Goal: Task Accomplishment & Management: Complete application form

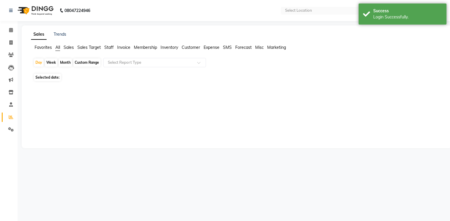
select select "en"
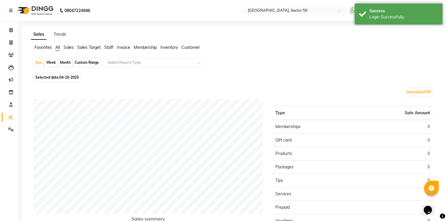
click at [49, 78] on span "Selected date: [DATE]" at bounding box center [57, 77] width 46 height 7
select select "10"
select select "2025"
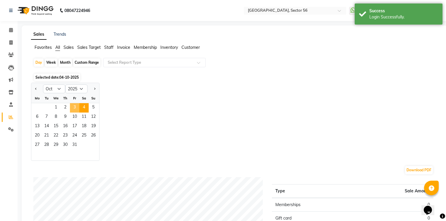
click at [73, 108] on span "3" at bounding box center [74, 107] width 9 height 9
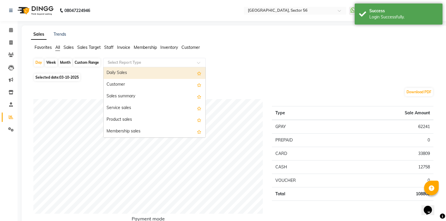
click at [154, 61] on input "text" at bounding box center [149, 63] width 84 height 6
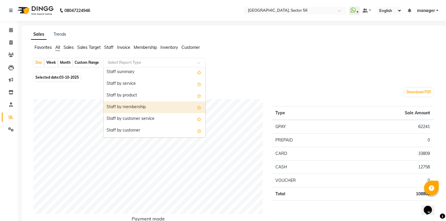
scroll to position [140, 0]
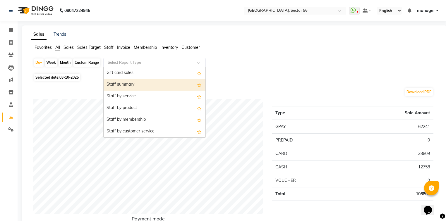
click at [131, 85] on div "Staff summary" at bounding box center [155, 85] width 102 height 12
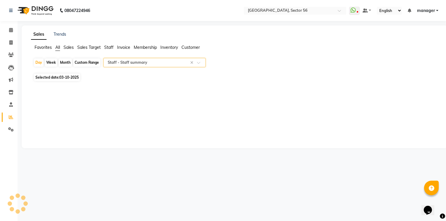
select select "full_report"
select select "csv"
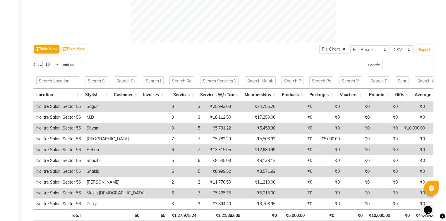
scroll to position [258, 0]
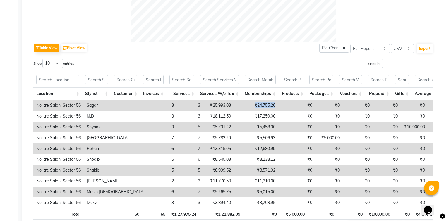
drag, startPoint x: 217, startPoint y: 105, endPoint x: 240, endPoint y: 103, distance: 22.9
click at [240, 103] on td "₹24,755.26" at bounding box center [256, 105] width 44 height 11
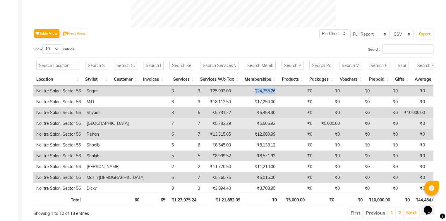
scroll to position [281, 0]
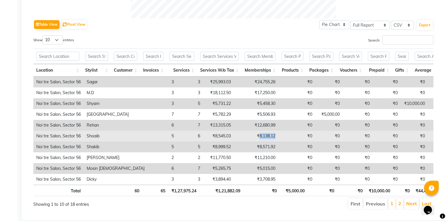
drag, startPoint x: 223, startPoint y: 136, endPoint x: 243, endPoint y: 135, distance: 20.8
click at [243, 135] on tr "Noi tre Salon, Sector 56 [PERSON_NAME] 5 6 ₹8,545.03 ₹8,138.12 ₹0 ₹0 ₹0 ₹0 ₹0 ₹…" at bounding box center [359, 136] width 653 height 11
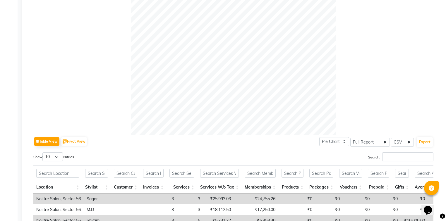
scroll to position [295, 0]
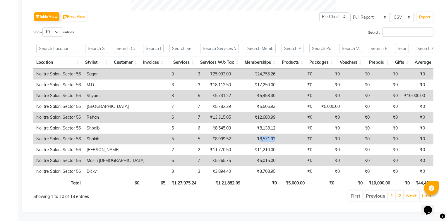
drag, startPoint x: 225, startPoint y: 132, endPoint x: 241, endPoint y: 132, distance: 16.1
click at [241, 134] on td "₹8,571.92" at bounding box center [256, 139] width 44 height 11
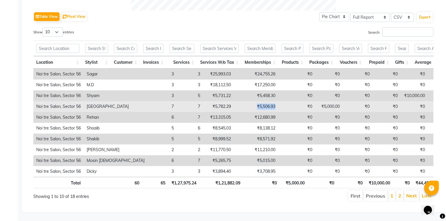
drag, startPoint x: 220, startPoint y: 98, endPoint x: 243, endPoint y: 98, distance: 22.8
click at [243, 101] on td "₹5,506.93" at bounding box center [256, 106] width 44 height 11
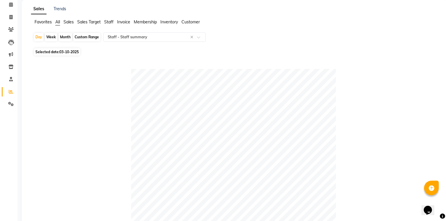
scroll to position [0, 0]
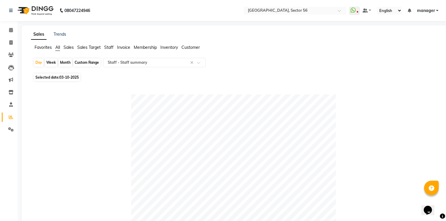
click at [60, 62] on div "Month" at bounding box center [65, 63] width 13 height 8
select select "10"
select select "2025"
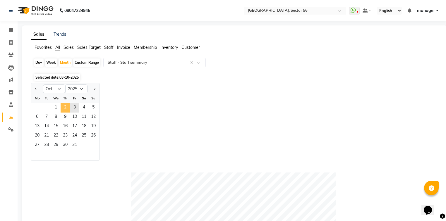
click at [65, 107] on span "2" at bounding box center [65, 107] width 9 height 9
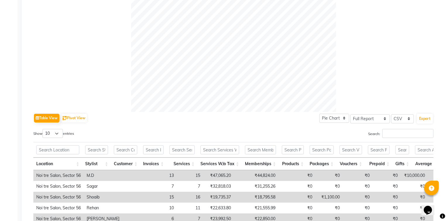
scroll to position [258, 0]
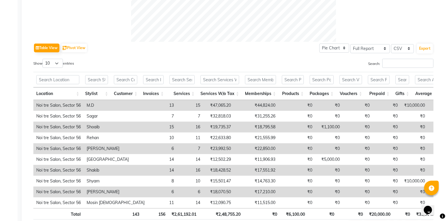
drag, startPoint x: 216, startPoint y: 128, endPoint x: 246, endPoint y: 127, distance: 30.2
click at [245, 127] on tr "Noi tre Salon, Sector 56 [PERSON_NAME] 15 16 ₹19,735.37 ₹18,795.58 ₹0 ₹1,100.00…" at bounding box center [359, 127] width 653 height 11
click at [234, 128] on td "₹18,795.58" at bounding box center [256, 127] width 44 height 11
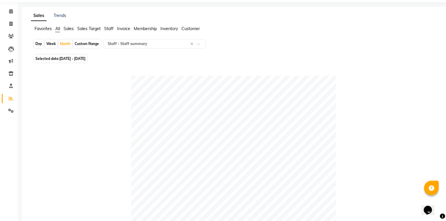
scroll to position [0, 0]
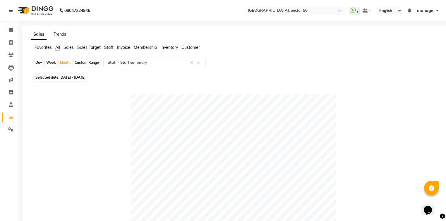
click at [40, 62] on div "Day" at bounding box center [39, 63] width 10 height 8
select select "10"
select select "2025"
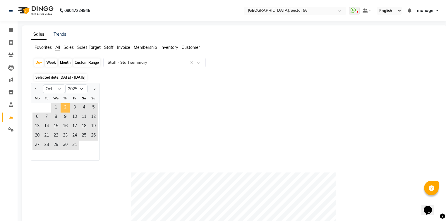
click at [66, 109] on span "2" at bounding box center [65, 107] width 9 height 9
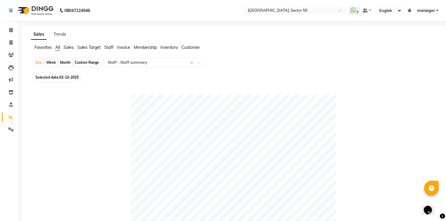
click at [76, 78] on span "02-10-2025" at bounding box center [68, 77] width 19 height 4
select select "10"
select select "2025"
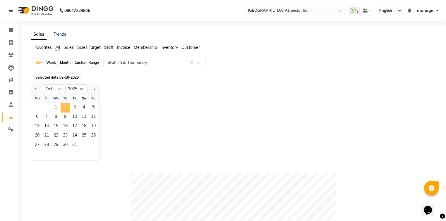
click at [66, 108] on span "2" at bounding box center [65, 107] width 9 height 9
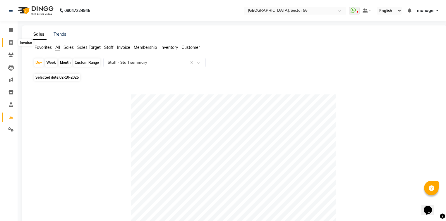
click at [9, 43] on icon at bounding box center [10, 42] width 3 height 4
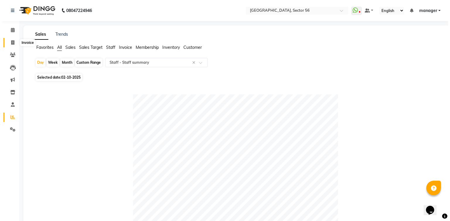
select select "service"
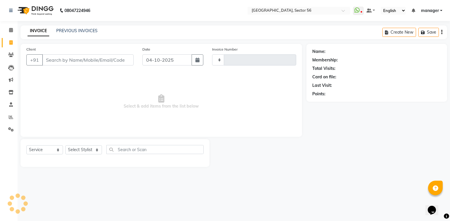
type input "7212"
select select "5557"
click at [56, 61] on input "Client" at bounding box center [87, 59] width 91 height 11
click at [9, 119] on icon at bounding box center [11, 117] width 4 height 4
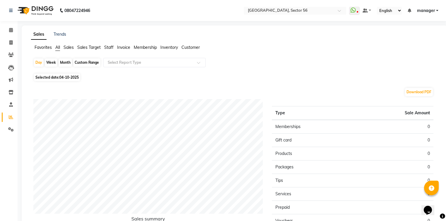
click at [56, 77] on span "Selected date: [DATE]" at bounding box center [57, 77] width 46 height 7
select select "10"
select select "2025"
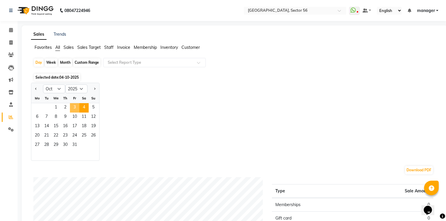
click at [74, 110] on span "3" at bounding box center [74, 107] width 9 height 9
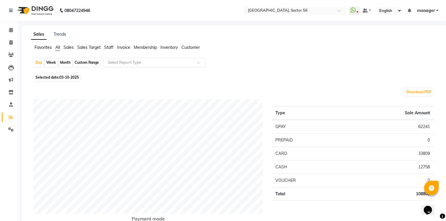
click at [133, 65] on input "text" at bounding box center [149, 63] width 84 height 6
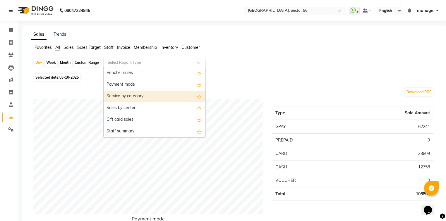
scroll to position [117, 0]
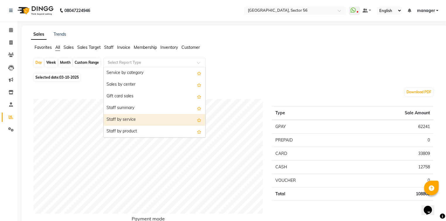
click at [132, 122] on div "Staff by service" at bounding box center [155, 120] width 102 height 12
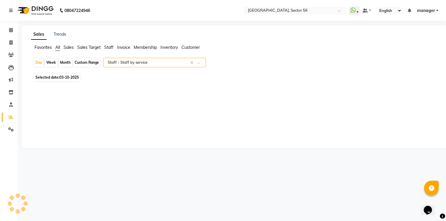
select select "full_report"
select select "csv"
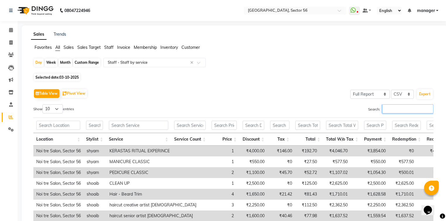
click at [396, 107] on input "Search:" at bounding box center [407, 108] width 51 height 9
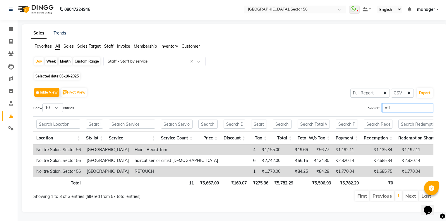
scroll to position [8, 0]
click at [399, 103] on input "mil" at bounding box center [407, 107] width 51 height 9
type input "m"
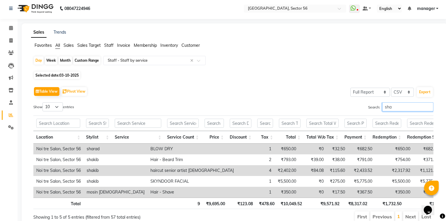
scroll to position [0, 0]
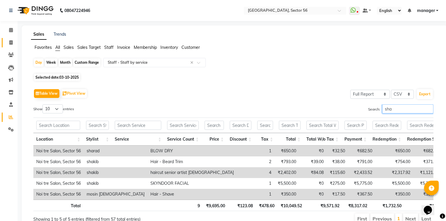
type input "sha"
click at [5, 41] on link "Invoice" at bounding box center [9, 43] width 14 height 10
select select "service"
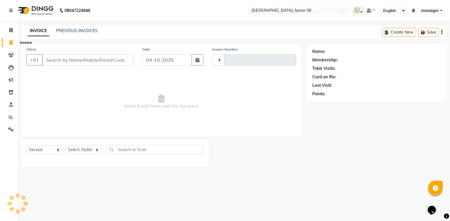
click at [7, 41] on span at bounding box center [11, 43] width 10 height 7
select select "service"
click at [11, 43] on icon at bounding box center [10, 42] width 3 height 4
select select "service"
click at [11, 43] on icon at bounding box center [10, 42] width 3 height 4
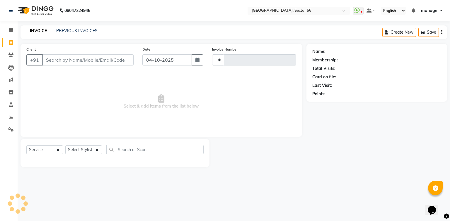
select select "service"
click at [11, 43] on icon at bounding box center [10, 42] width 3 height 4
select select "service"
type input "7212"
select select "5557"
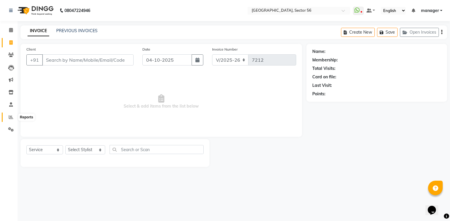
click at [12, 118] on icon at bounding box center [11, 117] width 4 height 4
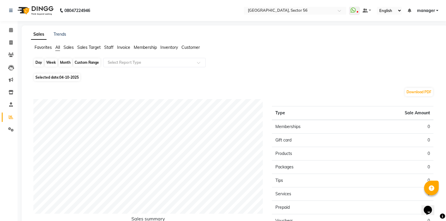
click at [40, 62] on div "Day" at bounding box center [39, 63] width 10 height 8
select select "10"
select select "2025"
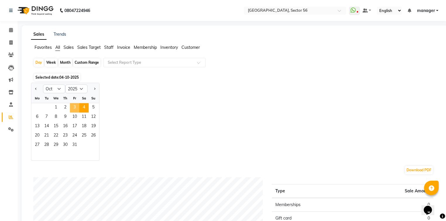
click at [75, 109] on span "3" at bounding box center [74, 107] width 9 height 9
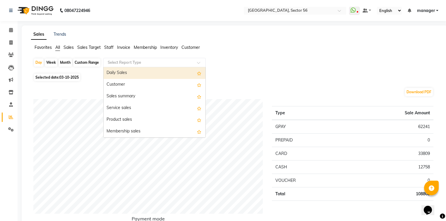
click at [127, 62] on input "text" at bounding box center [149, 63] width 84 height 6
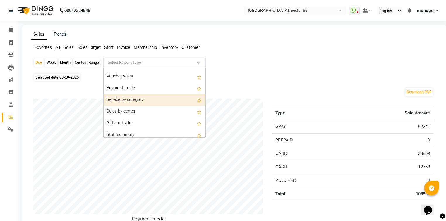
scroll to position [117, 0]
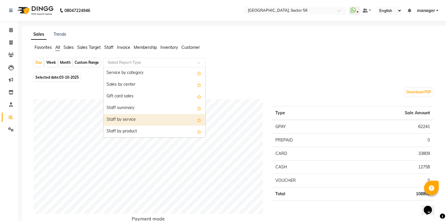
click at [144, 119] on div "Staff by service" at bounding box center [155, 120] width 102 height 12
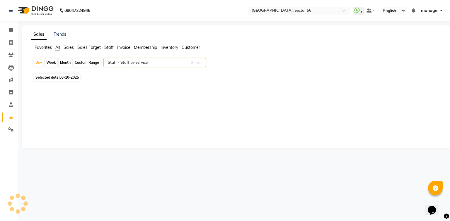
select select "full_report"
select select "csv"
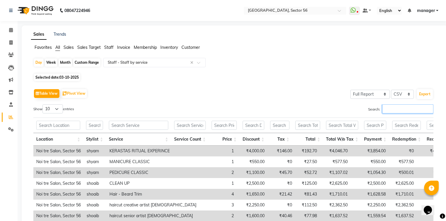
click at [386, 107] on input "Search:" at bounding box center [407, 108] width 51 height 9
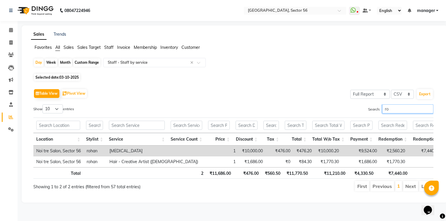
type input "r"
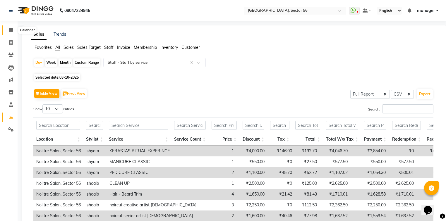
click at [8, 31] on span at bounding box center [11, 30] width 10 height 7
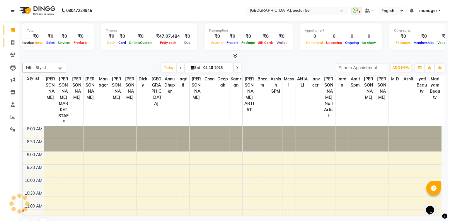
scroll to position [77, 0]
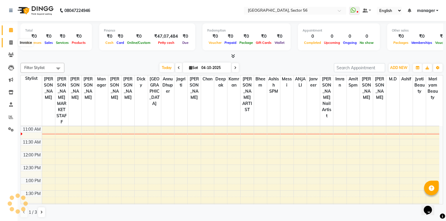
click at [12, 43] on icon at bounding box center [10, 42] width 3 height 4
select select "service"
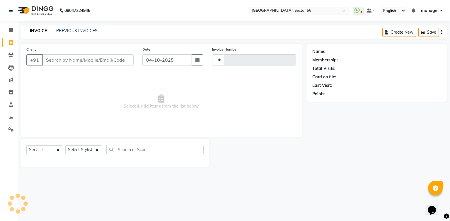
type input "7212"
select select "5557"
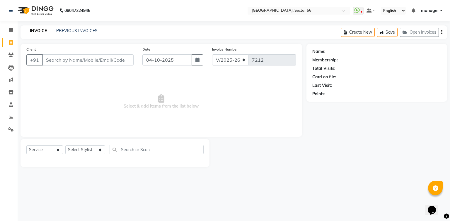
click at [56, 61] on input "Client" at bounding box center [87, 59] width 91 height 11
